Goal: Task Accomplishment & Management: Use online tool/utility

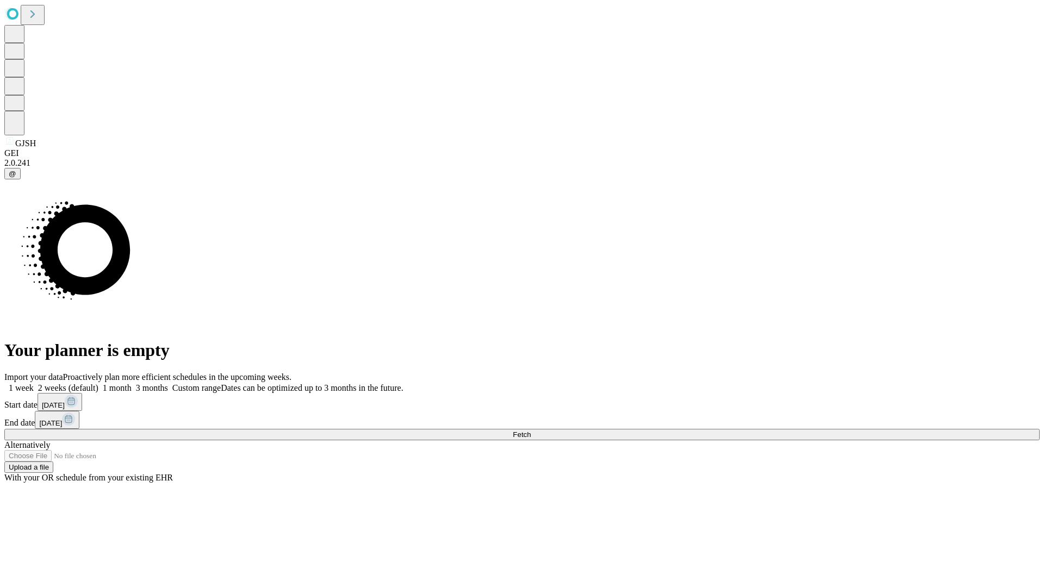
click at [530, 430] on span "Fetch" at bounding box center [522, 434] width 18 height 8
